Goal: Information Seeking & Learning: Learn about a topic

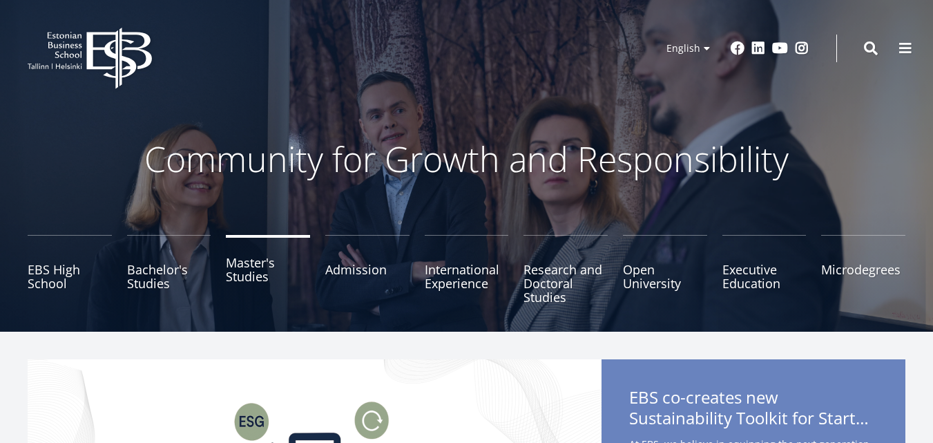
click at [241, 275] on link "Master's Studies" at bounding box center [268, 269] width 84 height 69
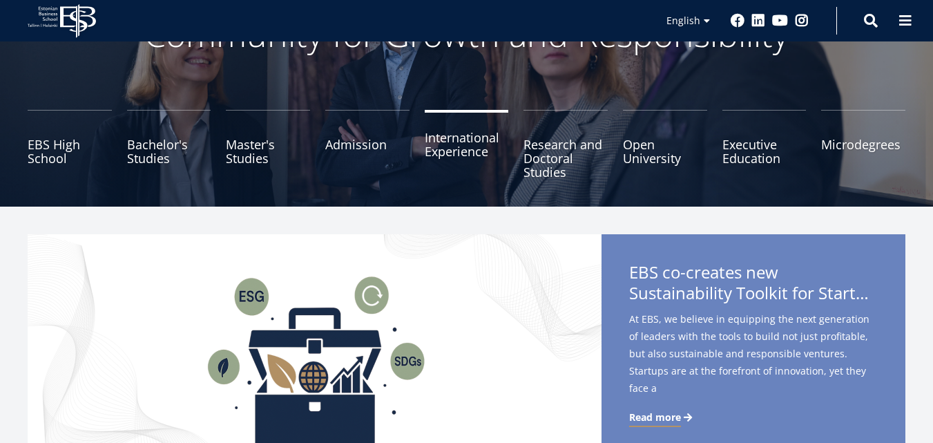
scroll to position [207, 0]
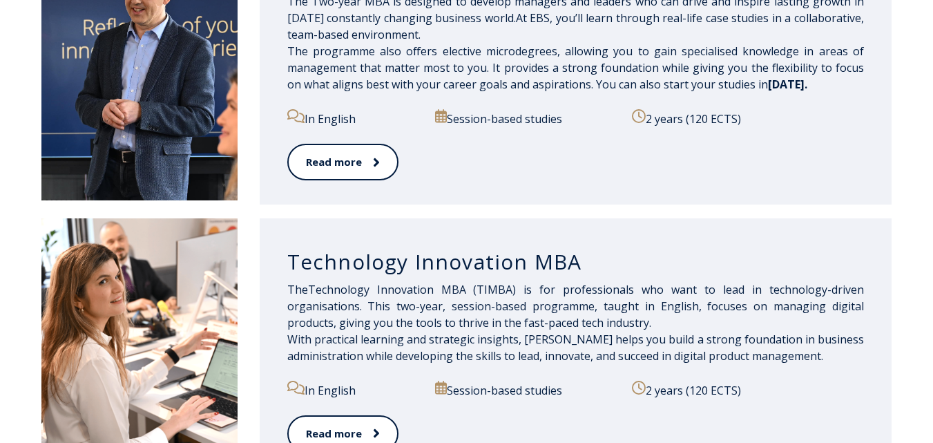
scroll to position [690, 0]
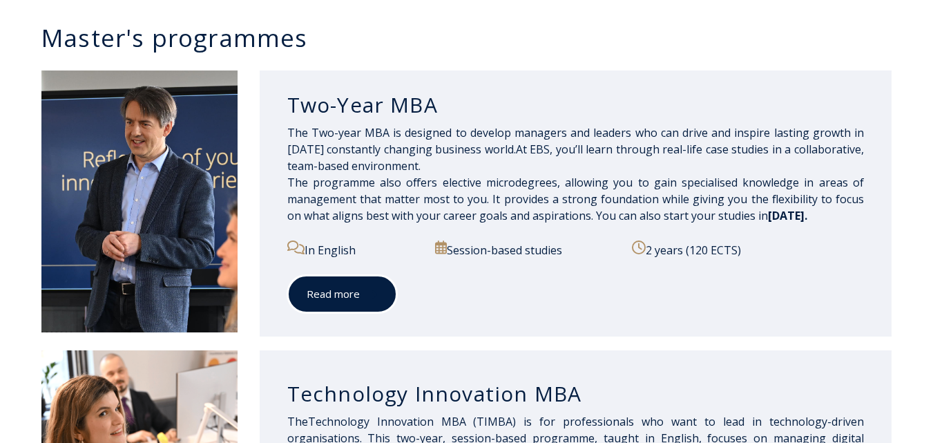
click at [319, 291] on link "Read more" at bounding box center [342, 294] width 110 height 38
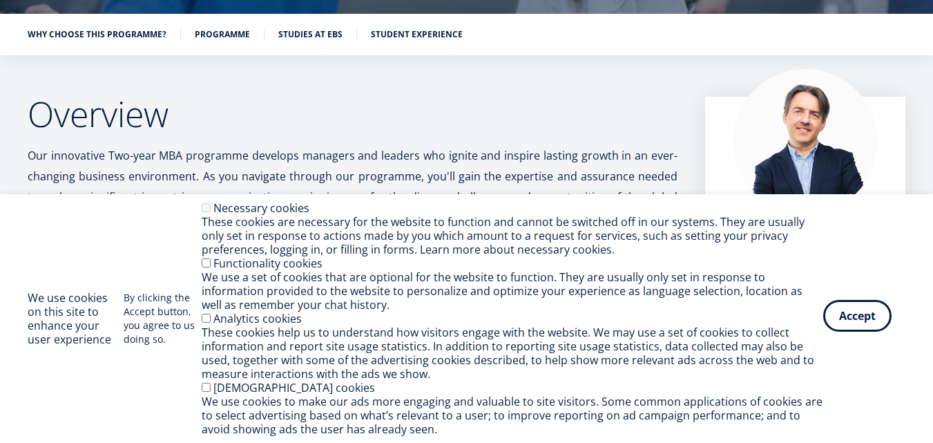
click at [855, 314] on button "Accept" at bounding box center [857, 316] width 68 height 32
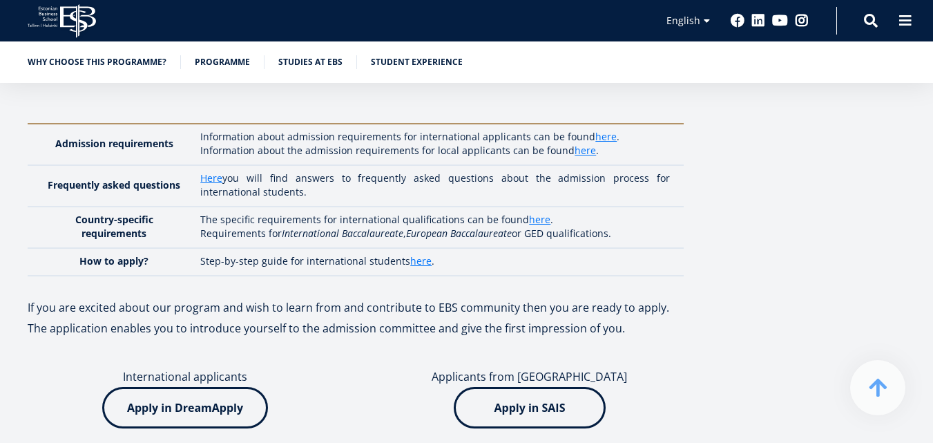
scroll to position [3728, 0]
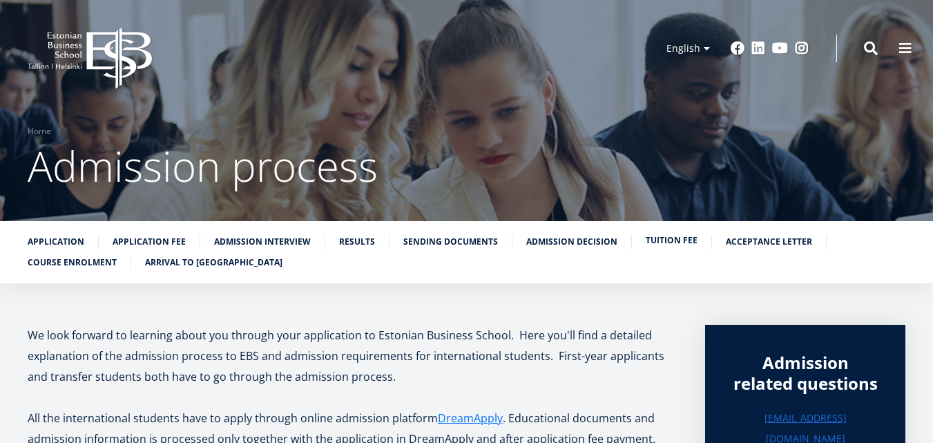
click at [668, 237] on link "Tuition fee" at bounding box center [672, 240] width 52 height 14
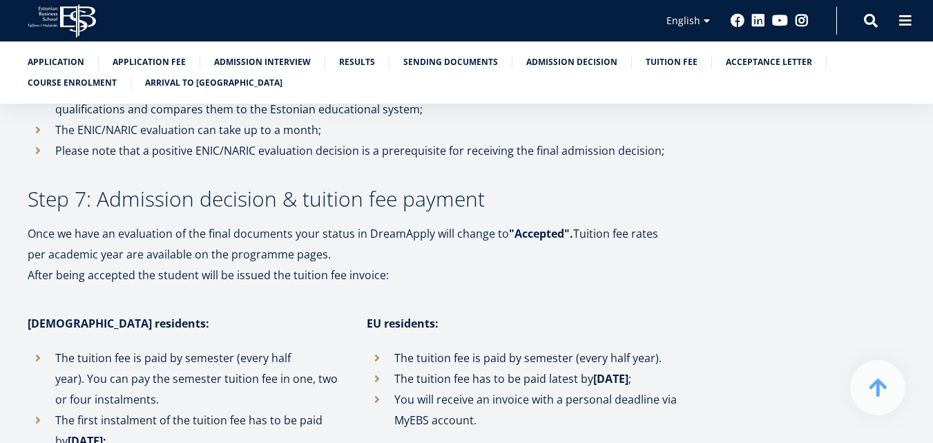
scroll to position [2804, 0]
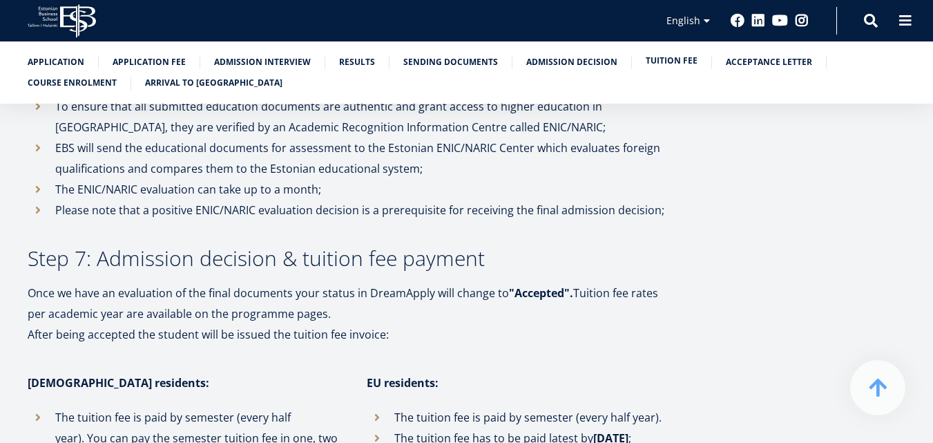
click at [659, 64] on link "Tuition fee" at bounding box center [672, 61] width 52 height 14
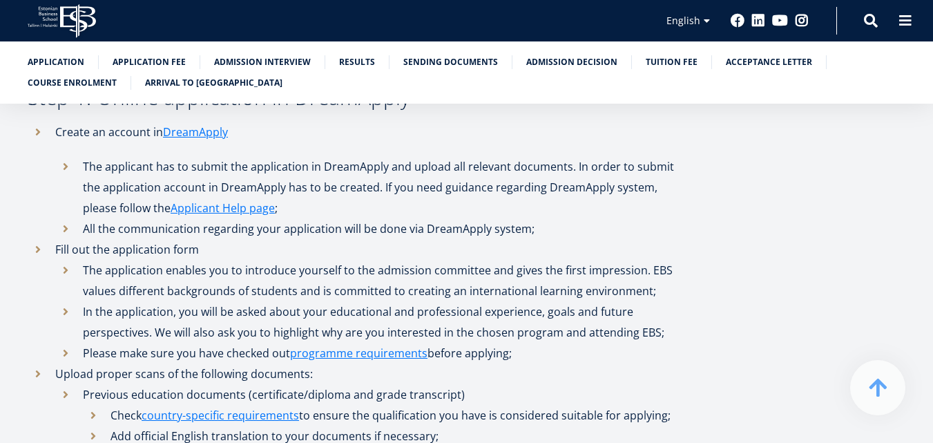
scroll to position [552, 0]
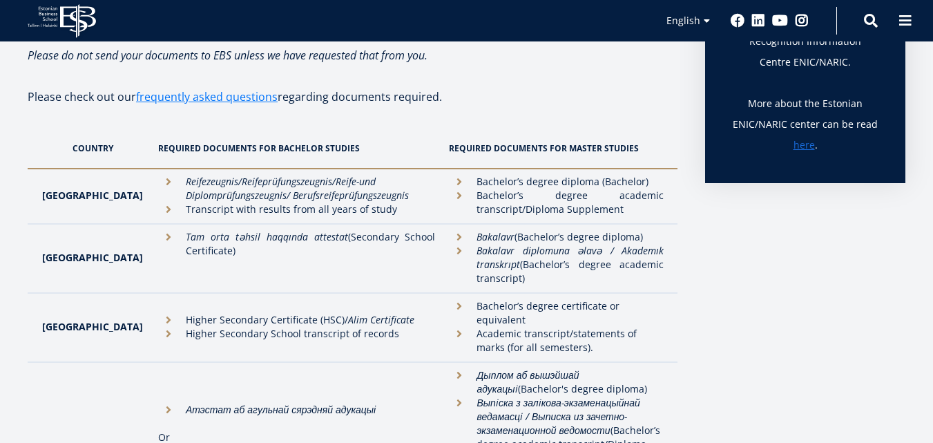
scroll to position [414, 0]
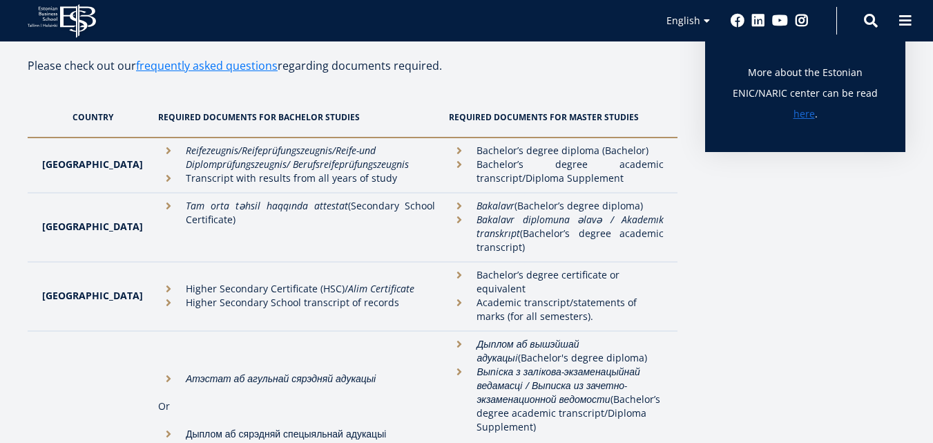
drag, startPoint x: 532, startPoint y: 300, endPoint x: 451, endPoint y: 278, distance: 84.2
click at [451, 278] on ul "Bachelor’s degree certificate or equivalent Academic transcript/statements of m…" at bounding box center [556, 295] width 215 height 55
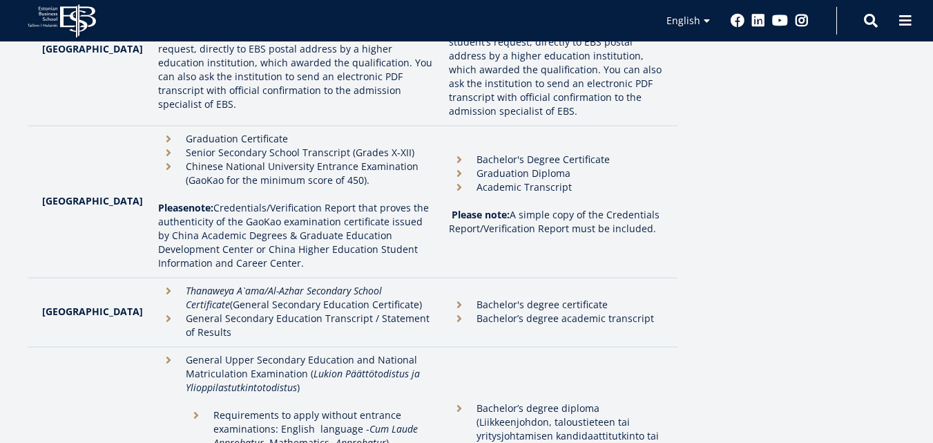
scroll to position [1243, 0]
